Goal: Task Accomplishment & Management: Manage account settings

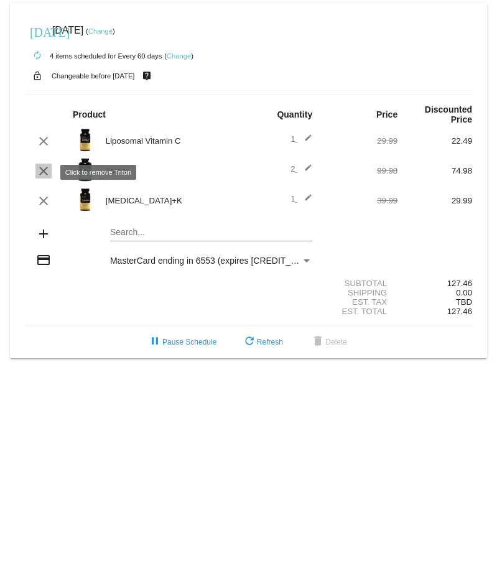
click at [42, 172] on mat-icon "clear" at bounding box center [43, 171] width 15 height 15
